Goal: Transaction & Acquisition: Purchase product/service

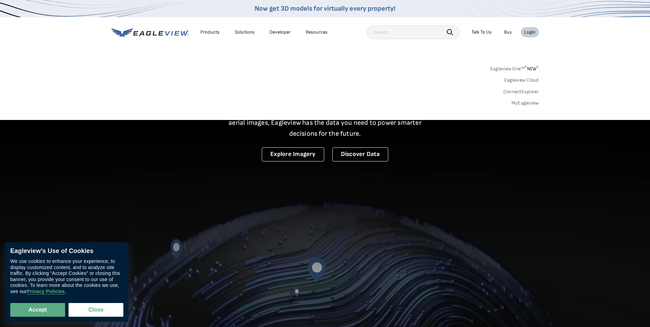
click at [531, 33] on div "Login" at bounding box center [529, 32] width 11 height 6
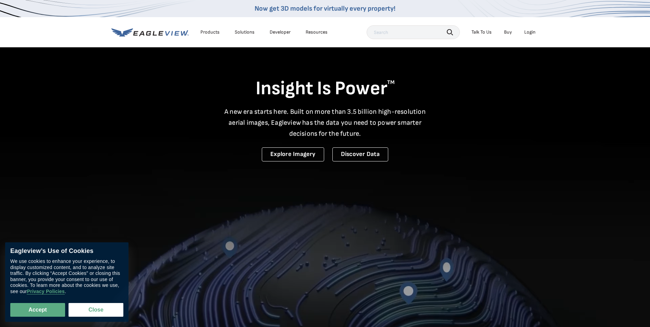
click at [531, 33] on div "Login" at bounding box center [529, 32] width 11 height 6
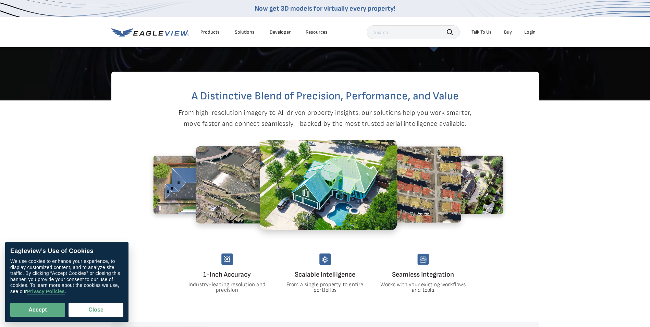
scroll to position [205, 0]
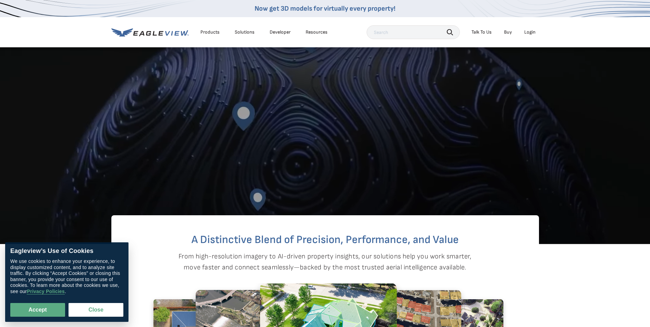
click at [529, 33] on div "Login" at bounding box center [529, 32] width 11 height 6
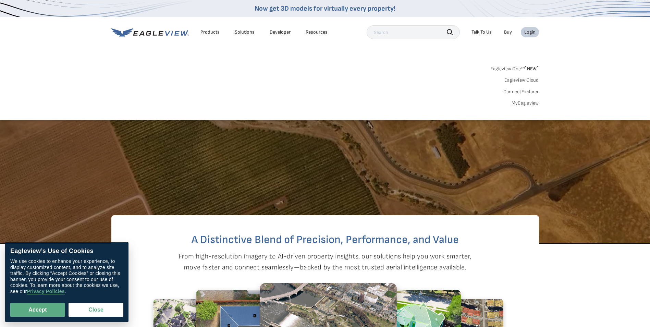
click at [508, 68] on link "Eagleview One™ * NEW *" at bounding box center [514, 68] width 49 height 8
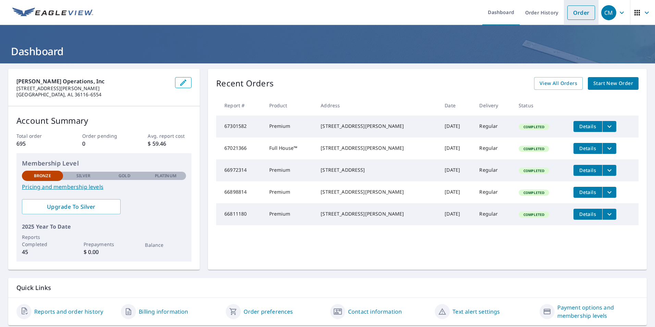
click at [569, 13] on link "Order" at bounding box center [581, 12] width 28 height 14
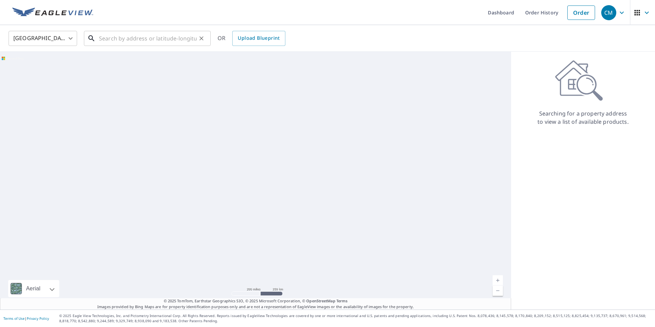
click at [107, 41] on input "text" at bounding box center [148, 38] width 98 height 19
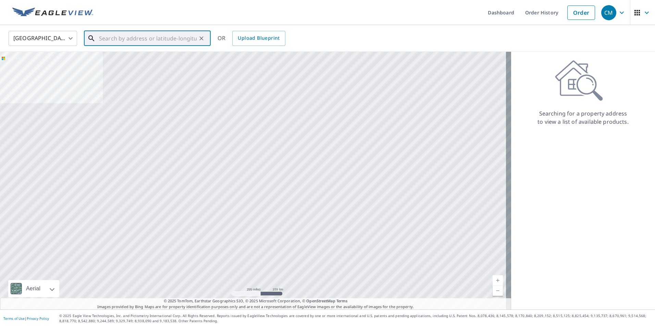
paste input "[STREET_ADDRESS]"
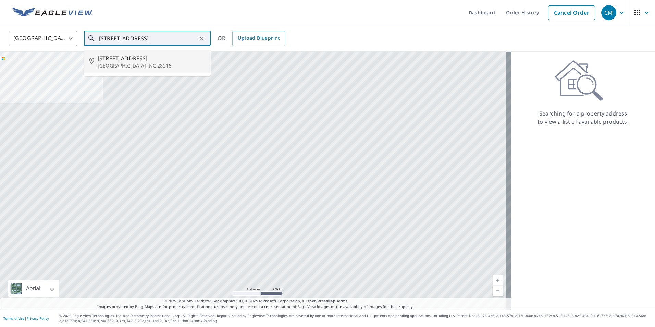
click at [133, 58] on span "[STREET_ADDRESS]" at bounding box center [152, 58] width 108 height 8
type input "[STREET_ADDRESS]"
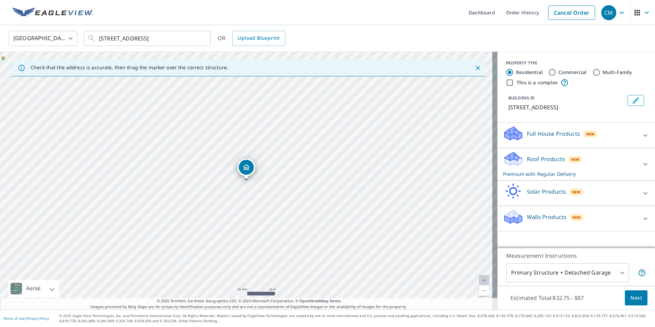
click at [553, 137] on p "Full House Products" at bounding box center [553, 133] width 53 height 8
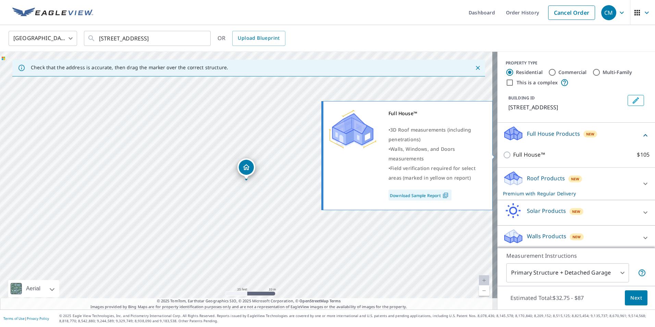
click at [503, 153] on input "Full House™ $105" at bounding box center [508, 155] width 10 height 8
checkbox input "true"
checkbox input "false"
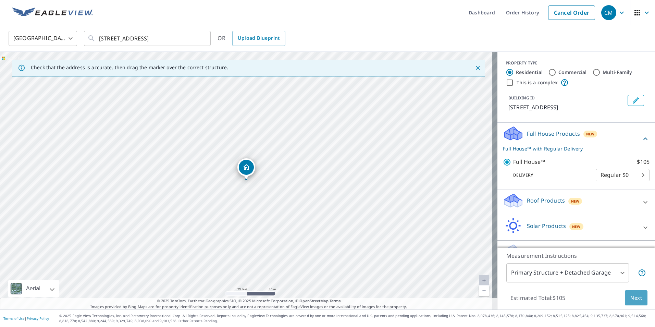
click at [630, 299] on span "Next" at bounding box center [636, 297] width 12 height 9
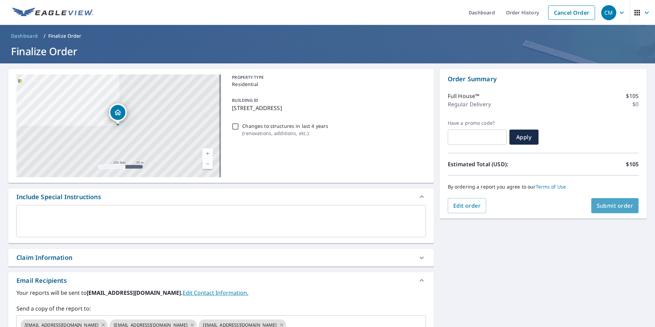
click at [607, 204] on span "Submit order" at bounding box center [615, 206] width 37 height 8
checkbox input "true"
